Goal: Information Seeking & Learning: Learn about a topic

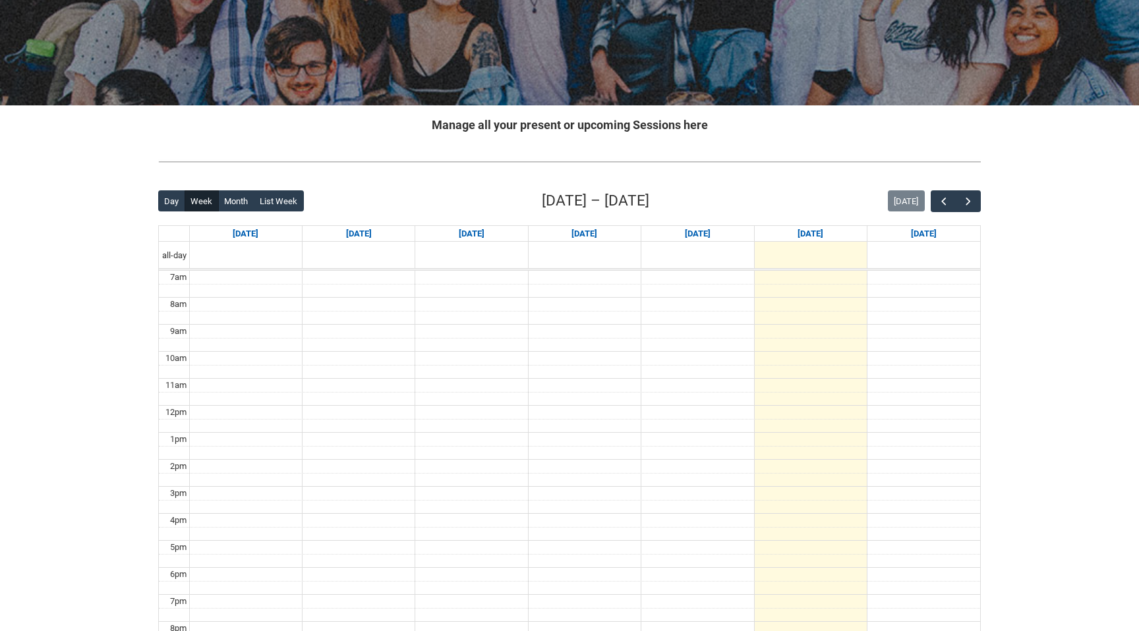
scroll to position [167, 0]
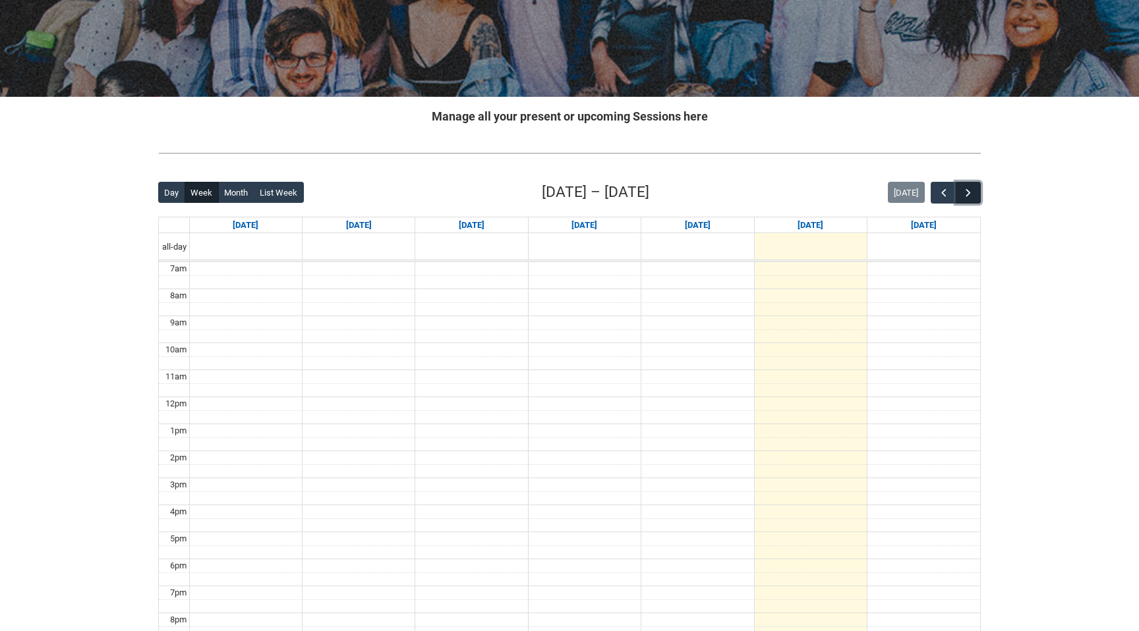
click at [965, 194] on span "button" at bounding box center [967, 192] width 13 height 13
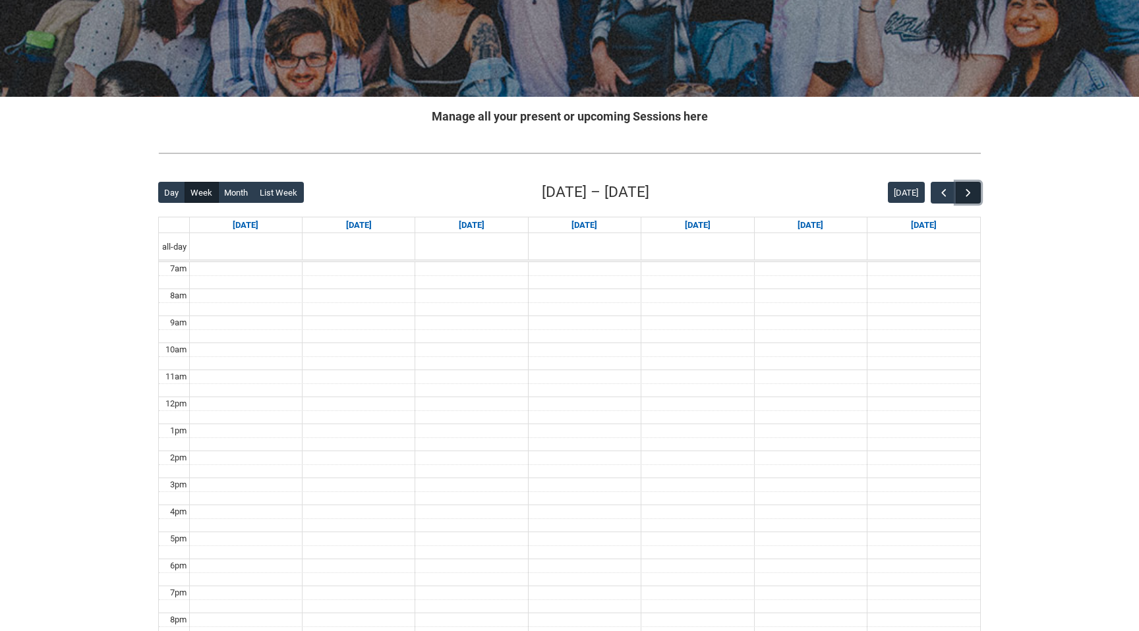
click at [965, 194] on span "button" at bounding box center [967, 192] width 13 height 13
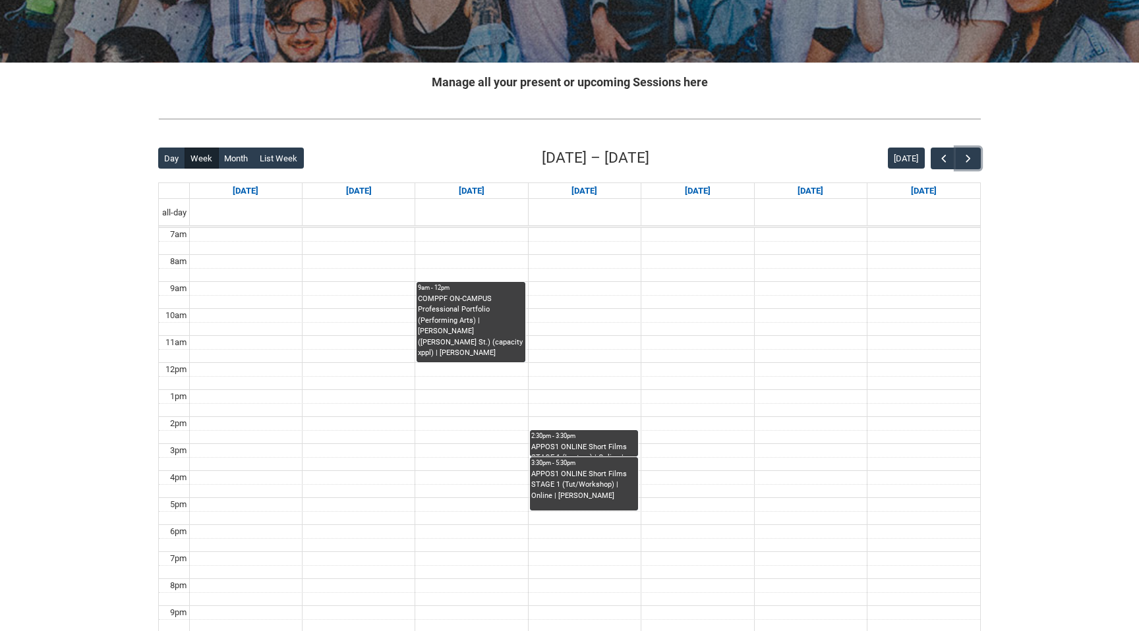
scroll to position [204, 0]
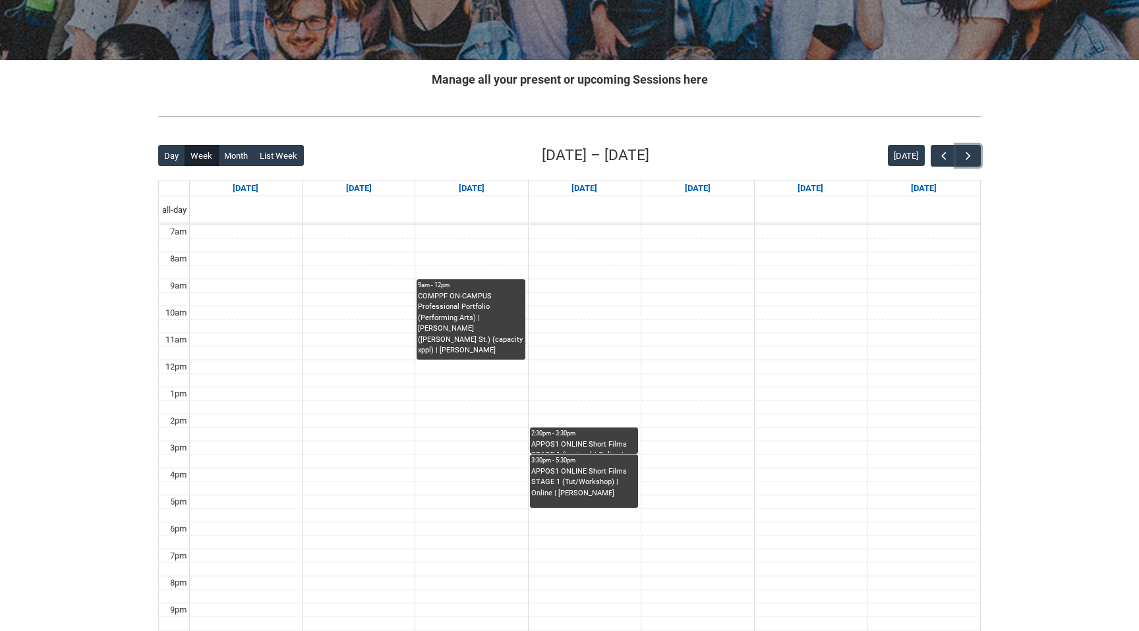
click at [497, 332] on div "COMPPF ON-CAMPUS Professional Portfolio (Performing Arts) | [PERSON_NAME] ([PER…" at bounding box center [470, 323] width 105 height 65
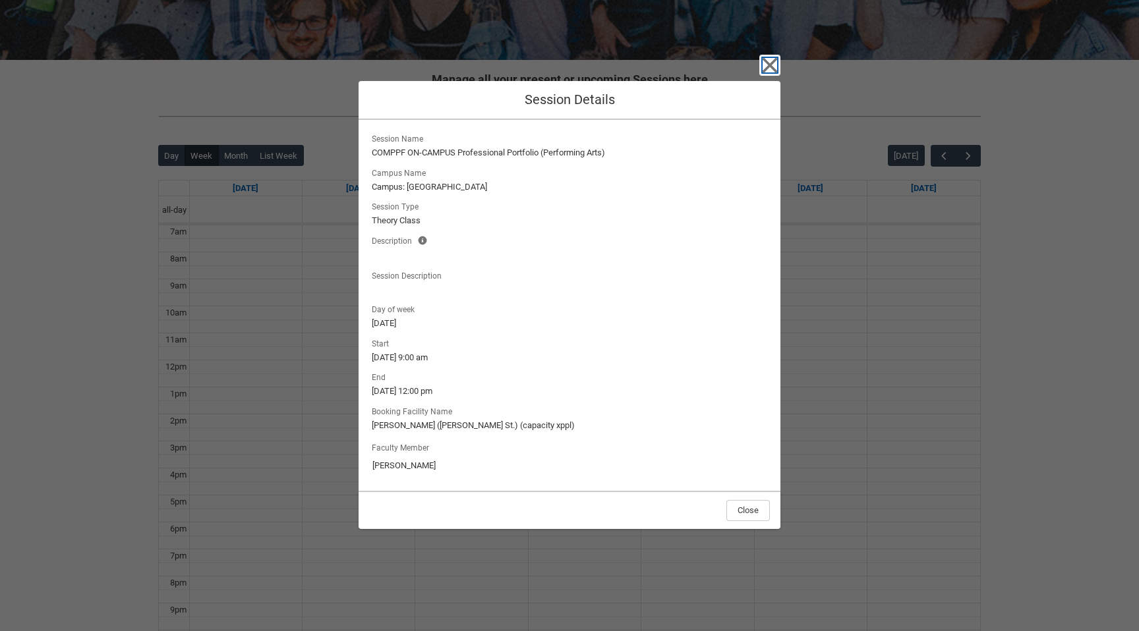
click at [770, 63] on icon "button" at bounding box center [769, 65] width 15 height 15
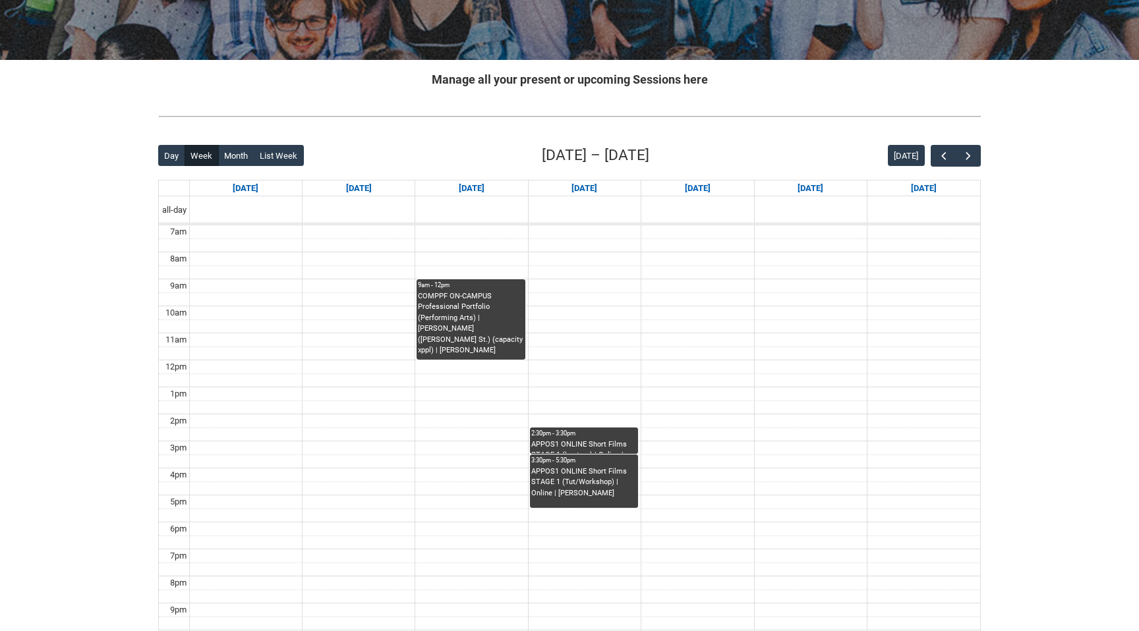
click at [478, 331] on div "COMPPF ON-CAMPUS Professional Portfolio (Performing Arts) | [PERSON_NAME] ([PER…" at bounding box center [470, 323] width 105 height 65
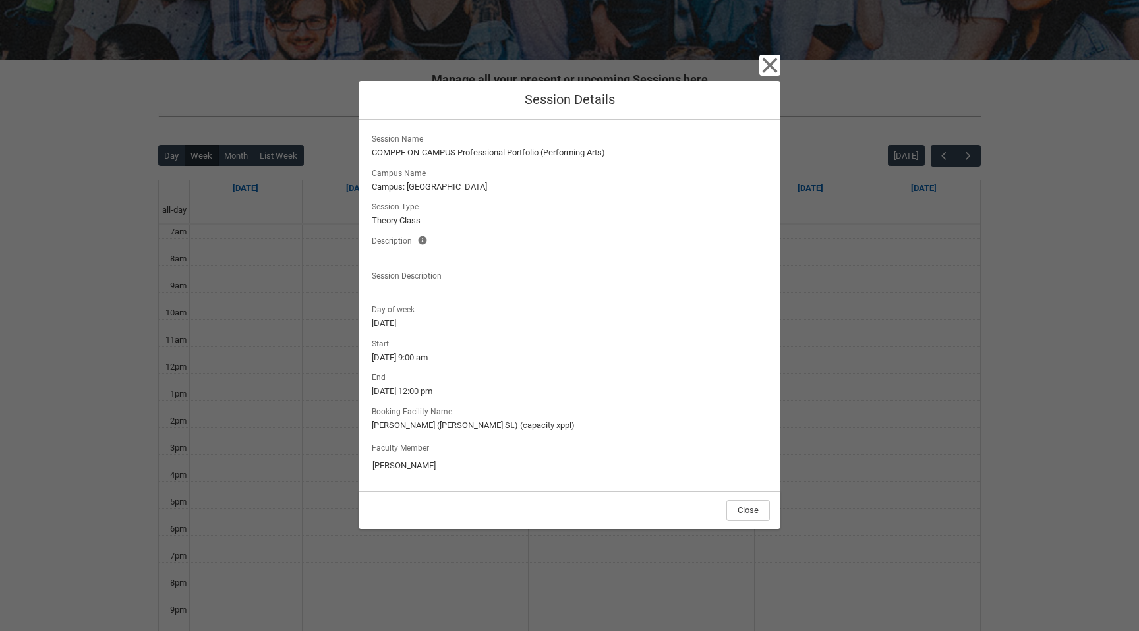
click at [833, 353] on div "Close Session Details Session Name COMPPF ON-CAMPUS Professional Portfolio (Per…" at bounding box center [569, 315] width 1139 height 631
click at [772, 59] on icon "button" at bounding box center [769, 65] width 21 height 21
